Goal: Check status: Check status

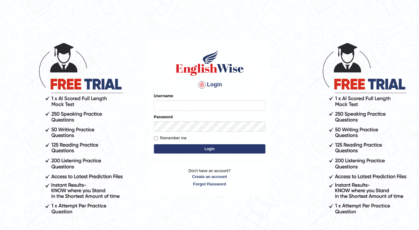
type input "Shalvin"
click at [176, 149] on button "Login" at bounding box center [210, 148] width 112 height 9
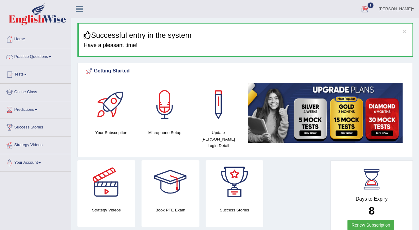
click at [370, 10] on div at bounding box center [365, 9] width 9 height 9
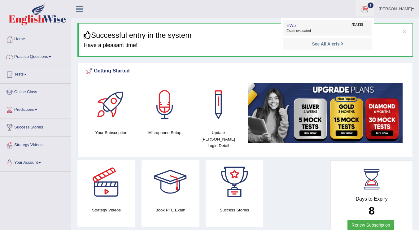
click at [314, 28] on link "EW5 Sep 30, 2025 Exam evaluated" at bounding box center [328, 27] width 86 height 13
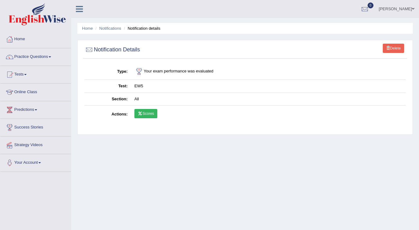
click at [148, 112] on link "Scores" at bounding box center [146, 113] width 23 height 9
